Goal: Navigation & Orientation: Find specific page/section

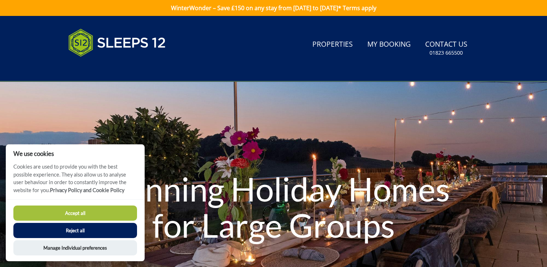
click at [69, 214] on button "Accept all" at bounding box center [75, 213] width 124 height 15
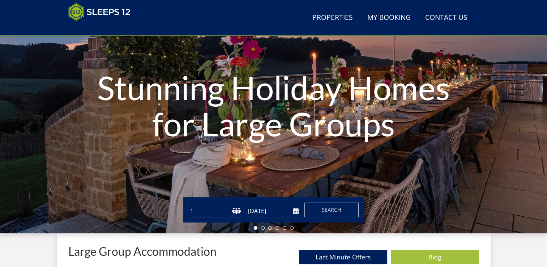
scroll to position [159, 0]
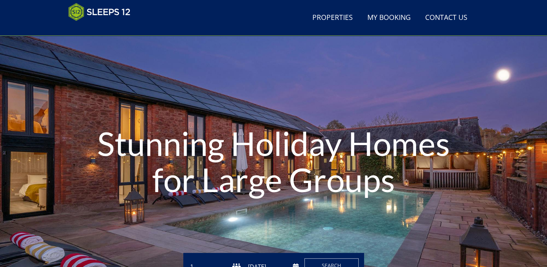
scroll to position [14, 0]
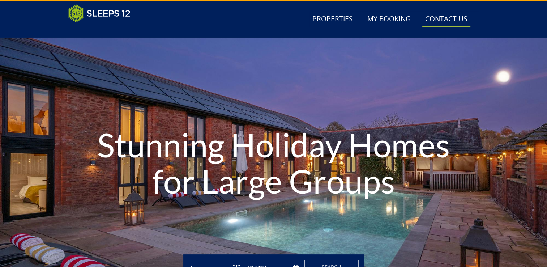
click at [436, 23] on link "Contact Us [PHONE_NUMBER]" at bounding box center [447, 19] width 48 height 16
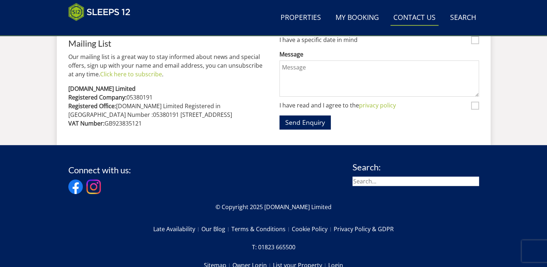
scroll to position [464, 0]
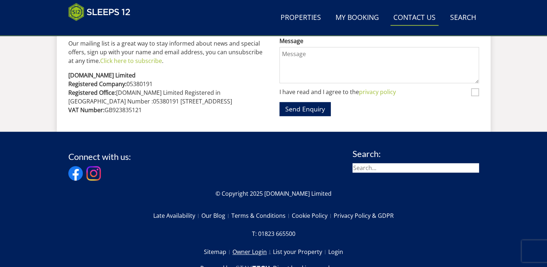
click at [256, 258] on link "Owner Login" at bounding box center [253, 252] width 41 height 12
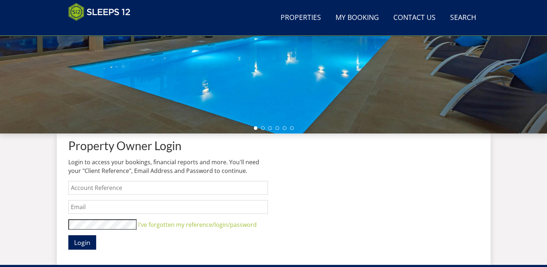
scroll to position [176, 0]
